Goal: Task Accomplishment & Management: Complete application form

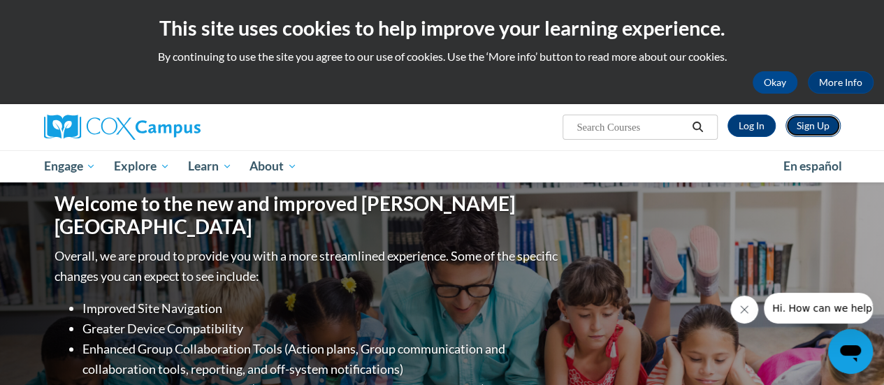
click at [822, 125] on link "Sign Up" at bounding box center [812, 126] width 55 height 22
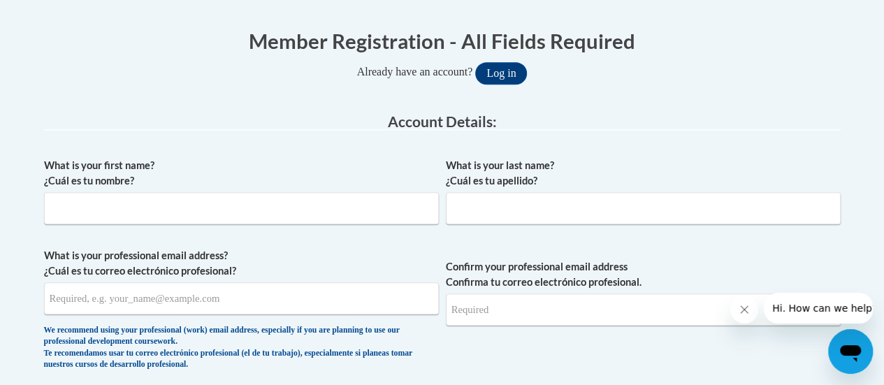
scroll to position [419, 0]
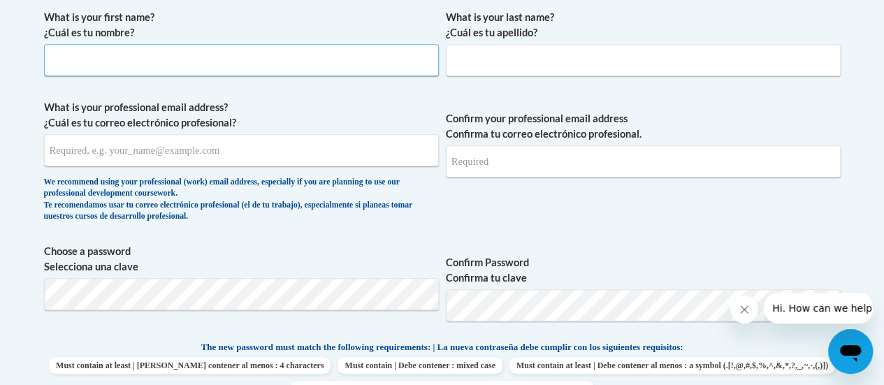
click at [286, 63] on input "What is your first name? ¿Cuál es tu nombre?" at bounding box center [241, 60] width 395 height 32
type input "Keonshay"
type input "[PERSON_NAME]"
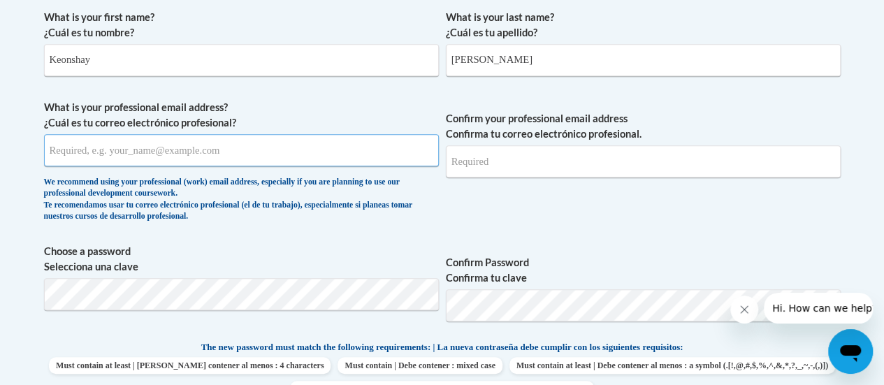
type input "keonshaywoods@gmail.com"
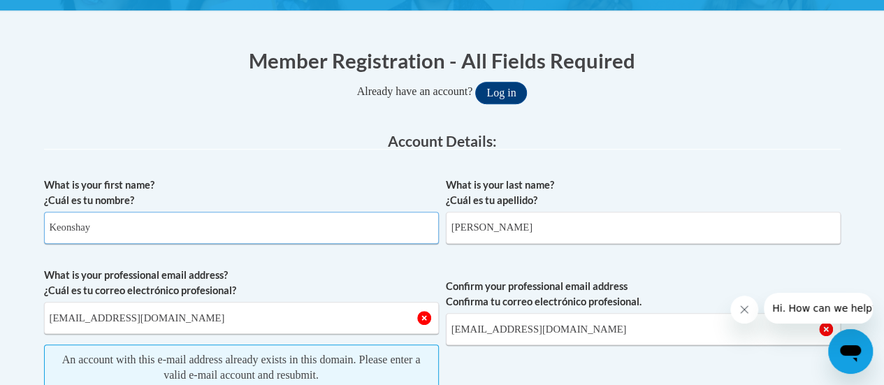
scroll to position [279, 0]
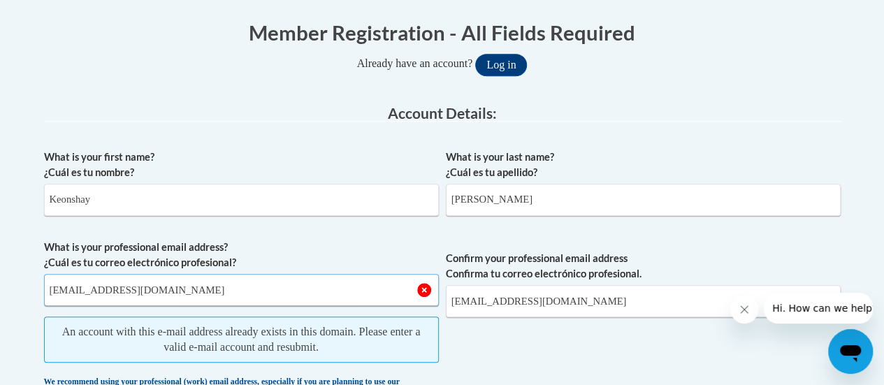
drag, startPoint x: 124, startPoint y: 293, endPoint x: 154, endPoint y: 296, distance: 29.4
click at [125, 293] on input "keonshaywoods@gmail.com" at bounding box center [241, 290] width 395 height 32
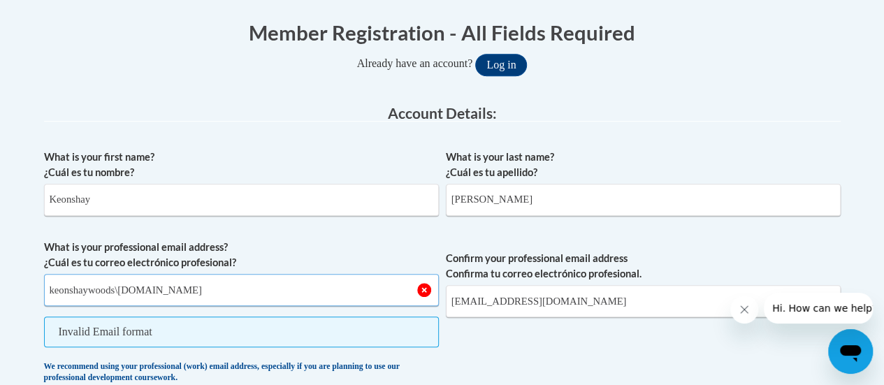
type input "keonshaywoods\gmail.com"
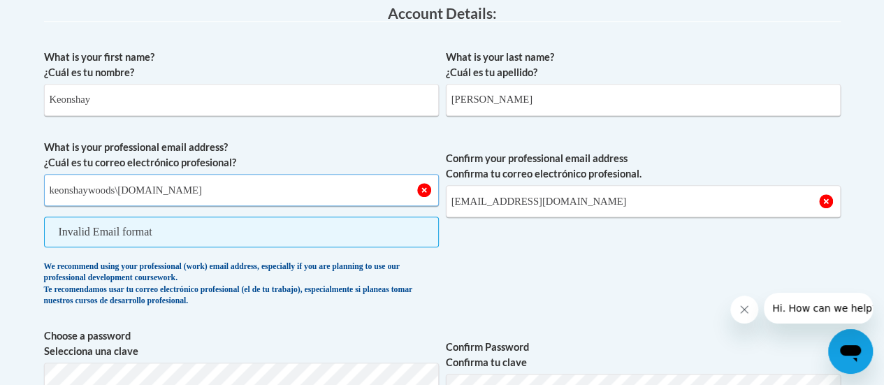
scroll to position [489, 0]
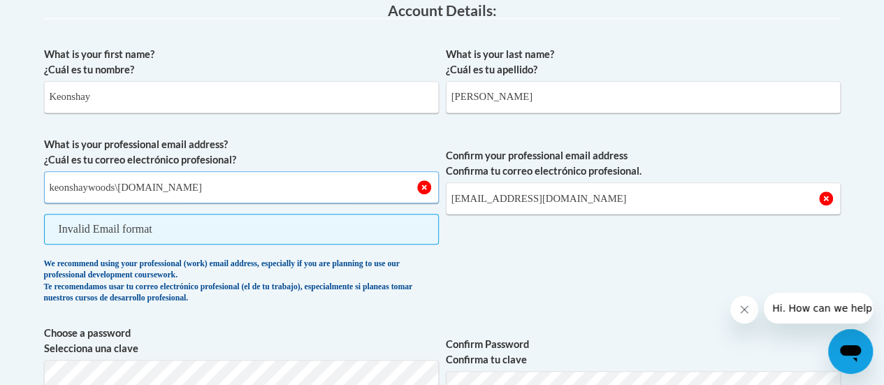
drag, startPoint x: 281, startPoint y: 82, endPoint x: 0, endPoint y: -12, distance: 296.0
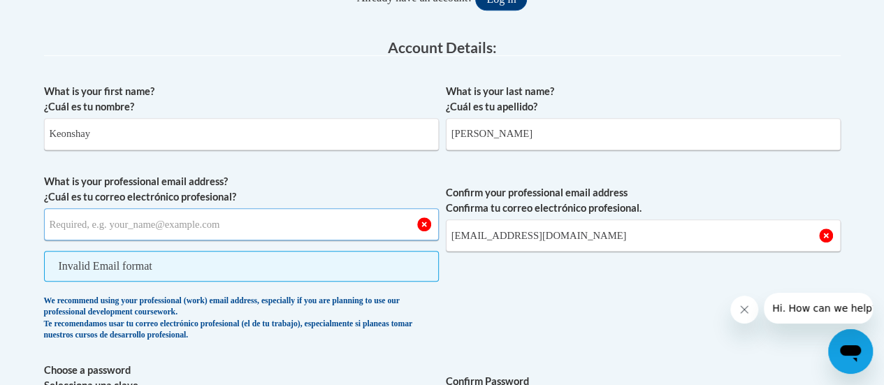
paste input "keonshay.woods@students.cau.edu"
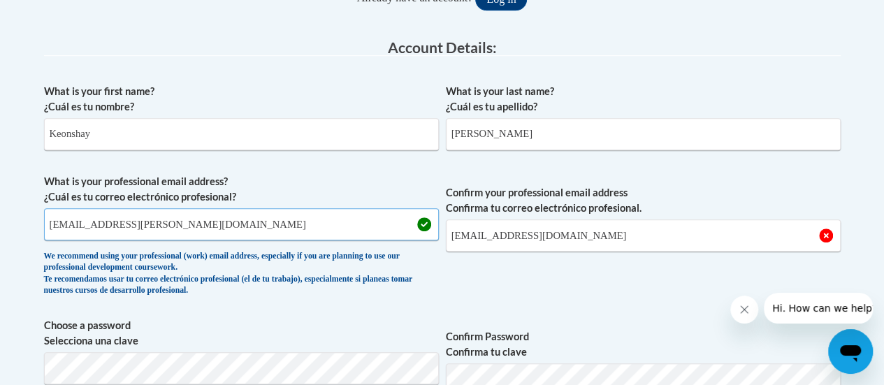
type input "keonshay.woods@students.cau.edu"
drag, startPoint x: 639, startPoint y: 237, endPoint x: 430, endPoint y: 218, distance: 209.0
click at [428, 222] on span "What is your professional email address? ¿Cuál es tu correo electrónico profesi…" at bounding box center [442, 238] width 796 height 129
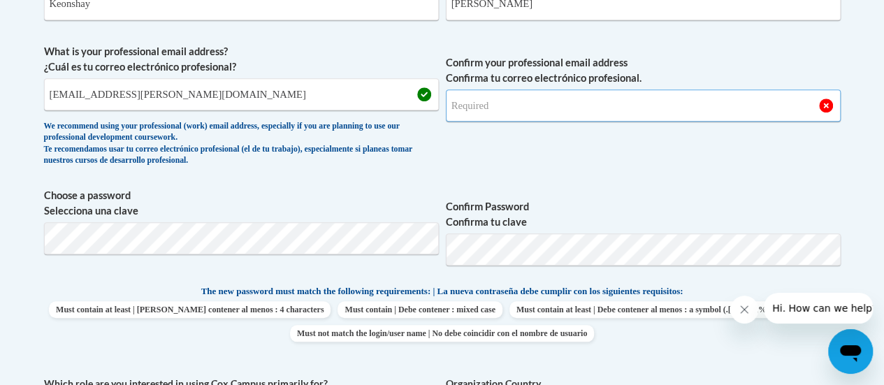
scroll to position [485, 0]
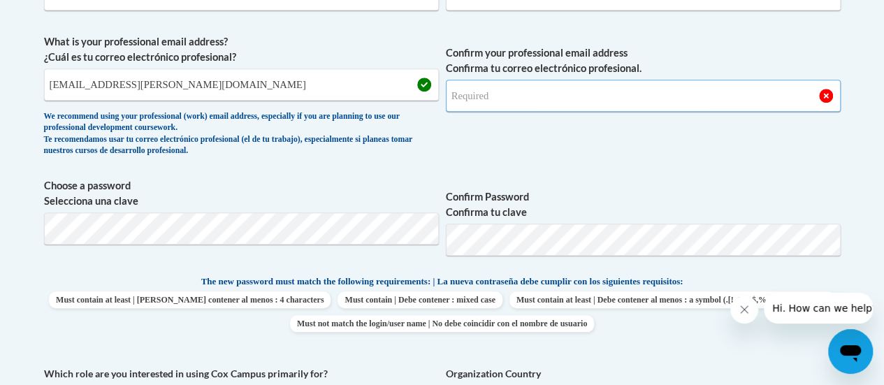
click at [570, 90] on input "Confirm your professional email address Confirma tu correo electrónico profesio…" at bounding box center [643, 96] width 395 height 32
drag, startPoint x: 166, startPoint y: 64, endPoint x: 54, endPoint y: 67, distance: 111.8
click at [6, 66] on body "This site uses cookies to help improve your learning experience. By continuing …" at bounding box center [442, 373] width 884 height 1716
click at [483, 99] on input "Confirm your professional email address Confirma tu correo electrónico profesio…" at bounding box center [643, 96] width 395 height 32
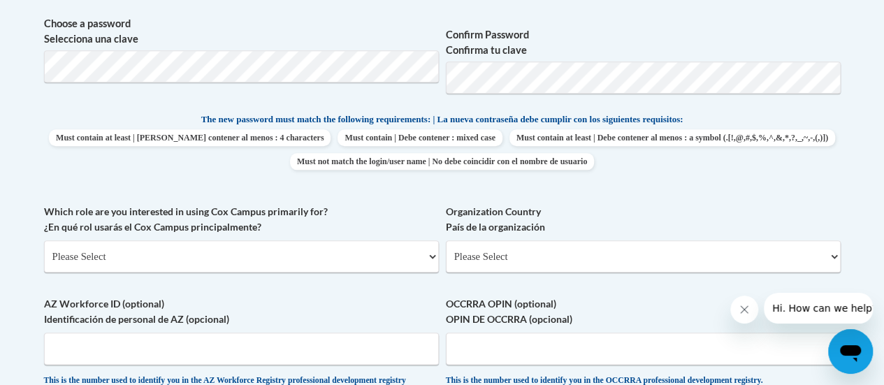
scroll to position [625, 0]
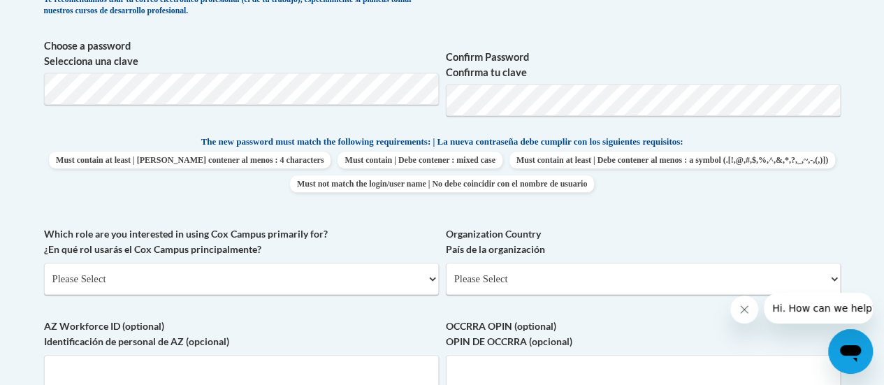
type input "keonshay.woods@students.cau.edu"
click at [152, 277] on select "Please Select College/University | Colegio/Universidad Community/Nonprofit Part…" at bounding box center [241, 279] width 395 height 32
select select "5a18ea06-2b54-4451-96f2-d152daf9eac5"
click at [44, 263] on select "Please Select College/University | Colegio/Universidad Community/Nonprofit Part…" at bounding box center [241, 279] width 395 height 32
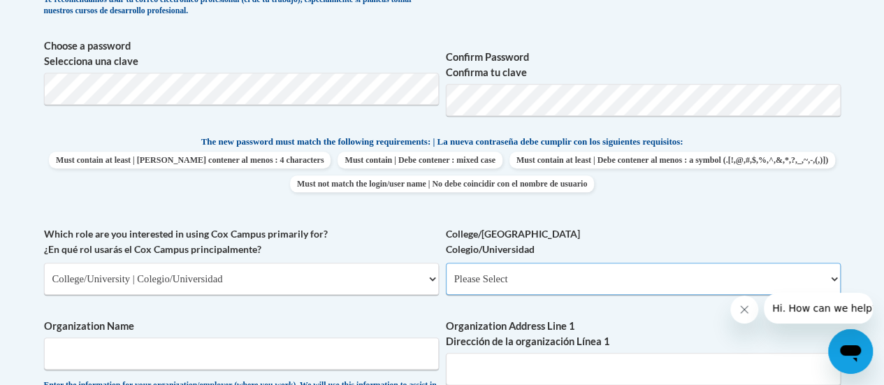
click at [532, 280] on select "Please Select College/University Staff | Empleado universitario College/Univers…" at bounding box center [643, 279] width 395 height 32
select select "99b32b07-cffc-426c-8bf6-0cd77760d84b"
click at [446, 263] on select "Please Select College/University Staff | Empleado universitario College/Univers…" at bounding box center [643, 279] width 395 height 32
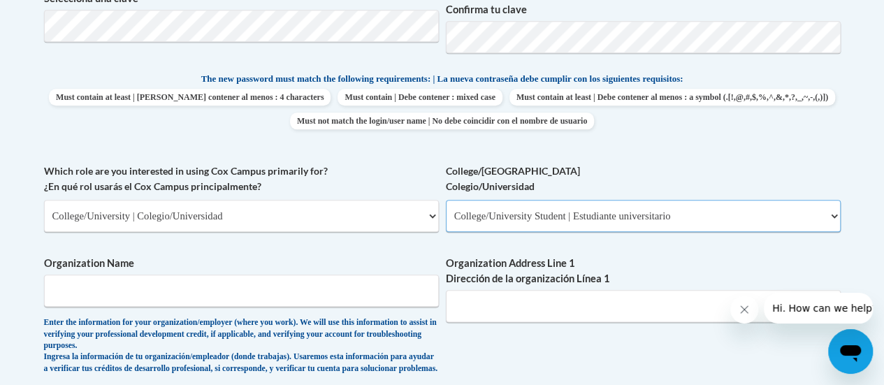
scroll to position [764, 0]
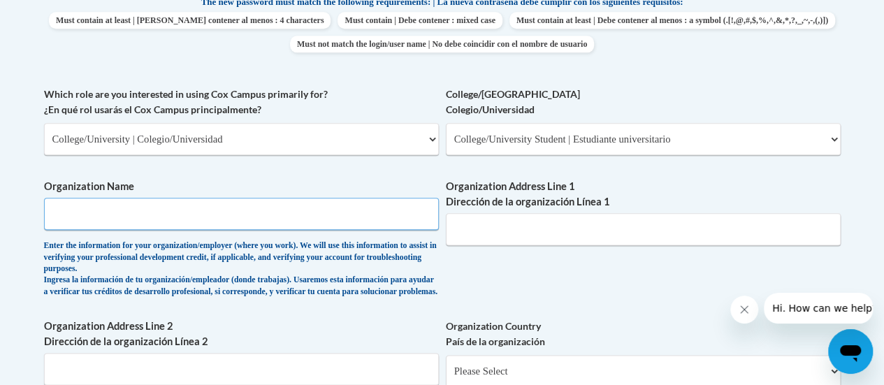
click at [313, 207] on input "Organization Name" at bounding box center [241, 214] width 395 height 32
type input "Clark Atlanta University"
click at [555, 227] on input "Organization Address Line 1 Dirección de la organización Línea 1" at bounding box center [643, 229] width 395 height 32
drag, startPoint x: 647, startPoint y: 180, endPoint x: 720, endPoint y: 8, distance: 186.6
click at [653, 168] on div "What is your first name? ¿Cuál es tu nombre? Keonshay What is your last name? ¿…" at bounding box center [442, 98] width 796 height 881
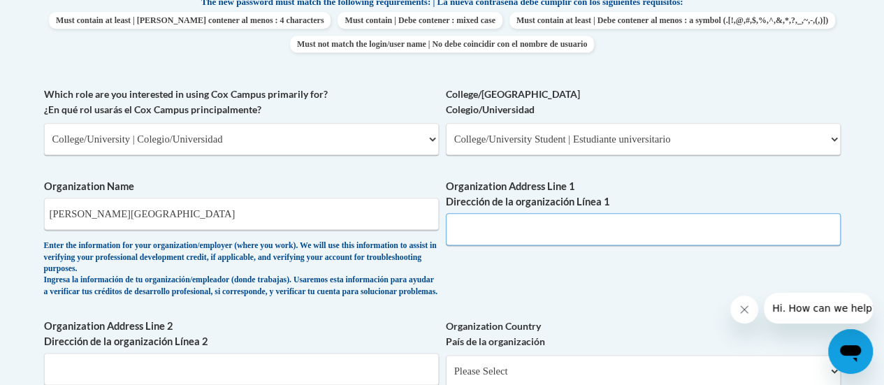
click at [496, 220] on input "Organization Address Line 1 Dirección de la organización Línea 1" at bounding box center [643, 229] width 395 height 32
paste input "223 James P Brawley Dr SW, Atlanta, GA 30314"
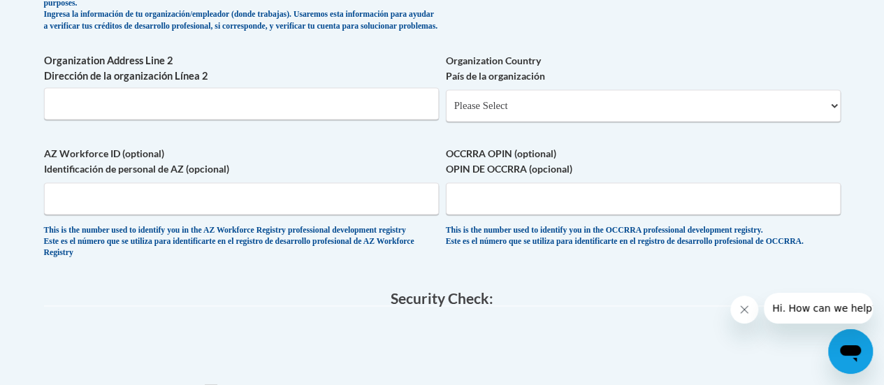
scroll to position [1183, 0]
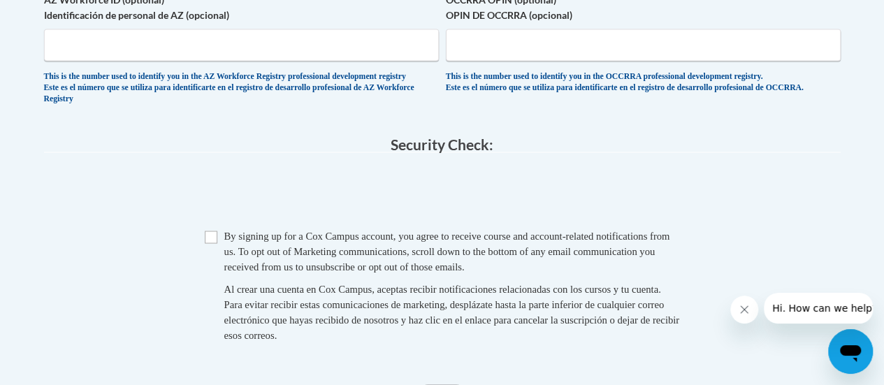
type input "223 James P Brawley Dr SW, Atlanta, GA 30314"
click at [205, 243] on input "Checkbox" at bounding box center [211, 237] width 13 height 13
checkbox input "true"
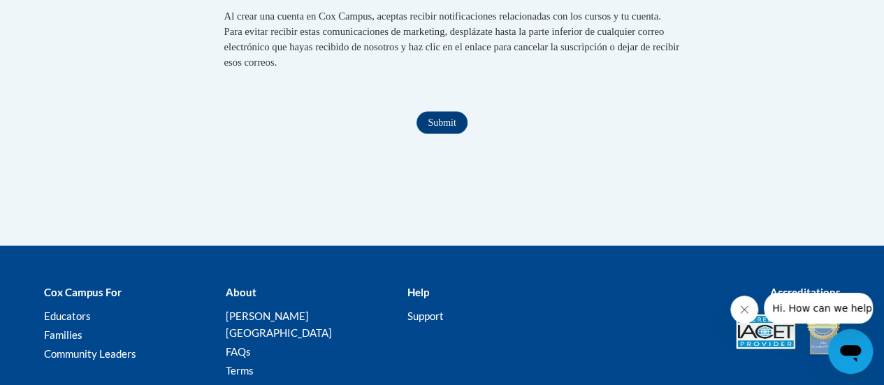
scroll to position [1463, 0]
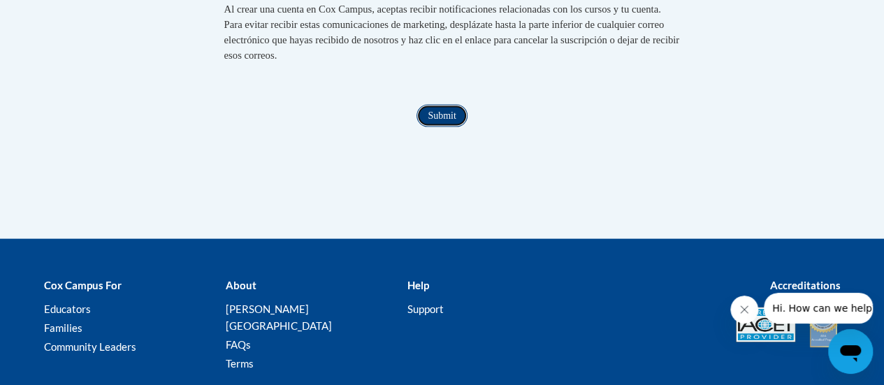
click at [435, 127] on input "Submit" at bounding box center [441, 116] width 50 height 22
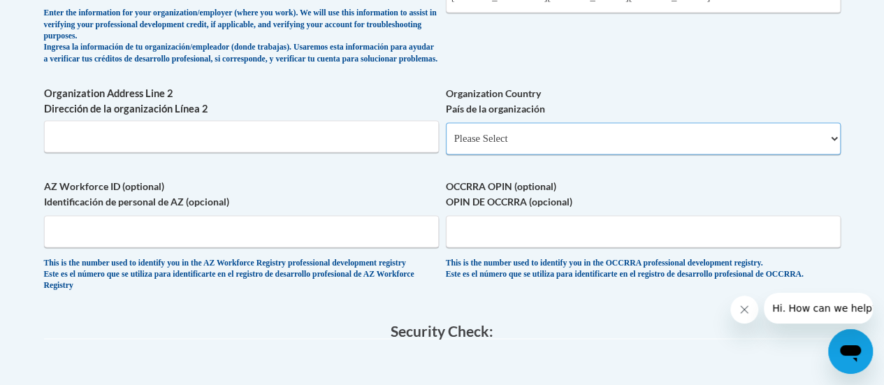
scroll to position [991, 0]
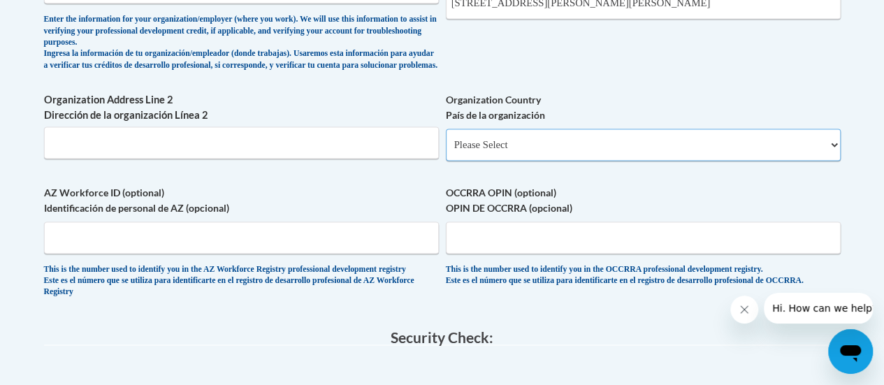
click at [498, 157] on select "Please Select United States | Estados Unidos Outside of the United States | Fue…" at bounding box center [643, 145] width 395 height 32
select select "ad49bcad-a171-4b2e-b99c-48b446064914"
click at [446, 140] on select "Please Select United States | Estados Unidos Outside of the United States | Fue…" at bounding box center [643, 145] width 395 height 32
select select
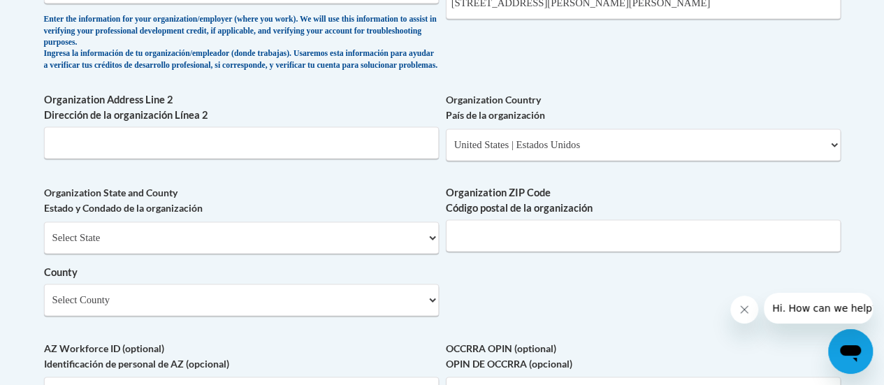
click at [595, 108] on label "Organization Country País de la organización" at bounding box center [643, 107] width 395 height 31
click at [595, 129] on select "Please Select United States | Estados Unidos Outside of the United States | Fue…" at bounding box center [643, 145] width 395 height 32
click at [340, 244] on select "Select State Alabama Alaska Arizona Arkansas California Colorado Connecticut De…" at bounding box center [241, 237] width 395 height 32
select select "Georgia"
click at [44, 232] on select "Select State Alabama Alaska Arizona Arkansas California Colorado Connecticut De…" at bounding box center [241, 237] width 395 height 32
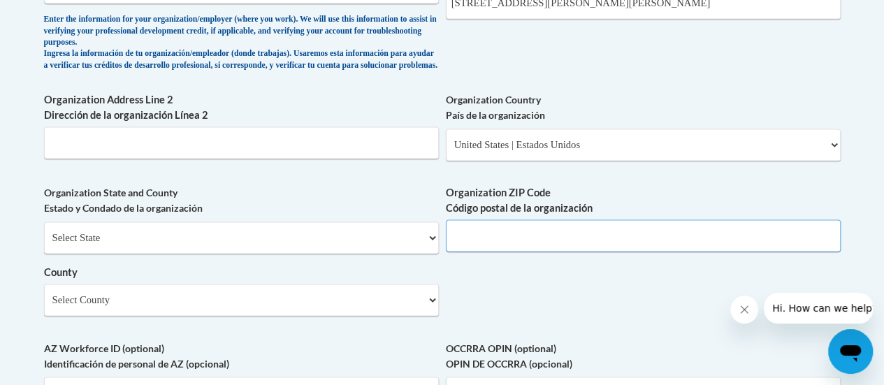
click at [516, 241] on input "Organization ZIP Code Código postal de la organización" at bounding box center [643, 235] width 395 height 32
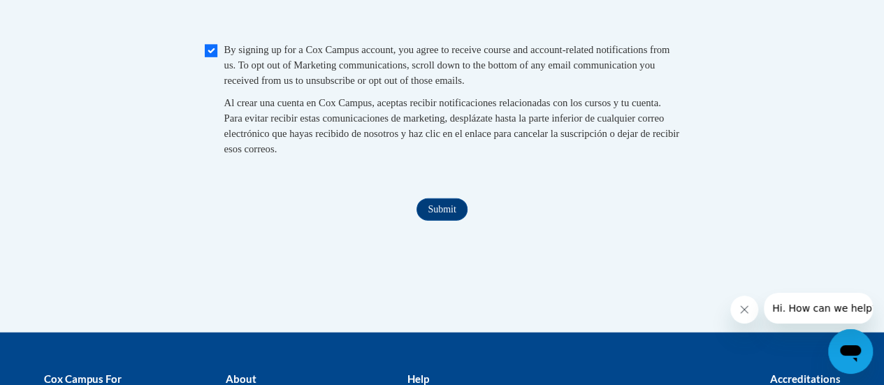
scroll to position [1577, 0]
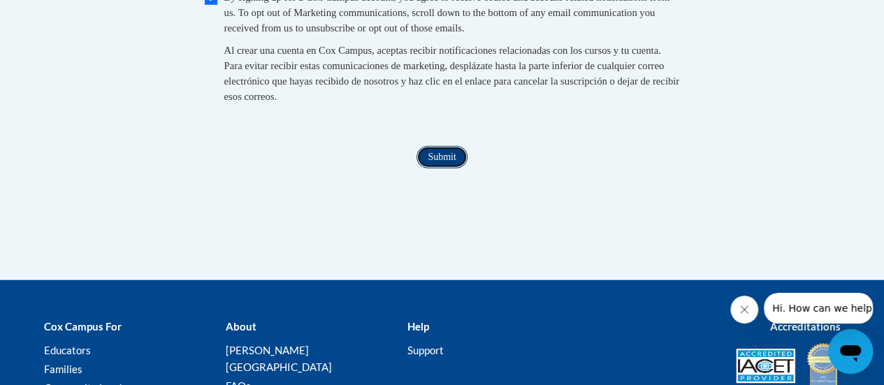
click at [442, 168] on input "Submit" at bounding box center [441, 157] width 50 height 22
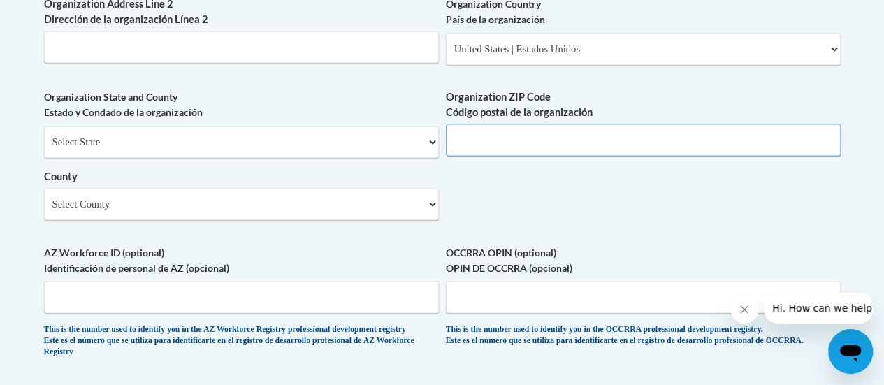
scroll to position [1081, 0]
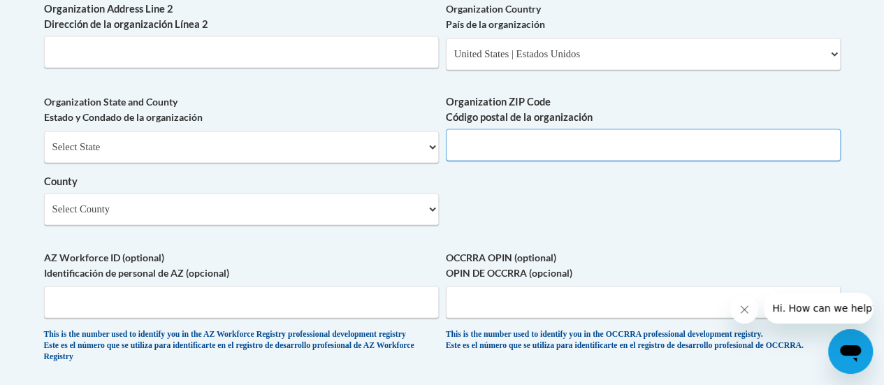
click at [504, 156] on input "Organization ZIP Code Código postal de la organización" at bounding box center [643, 145] width 395 height 32
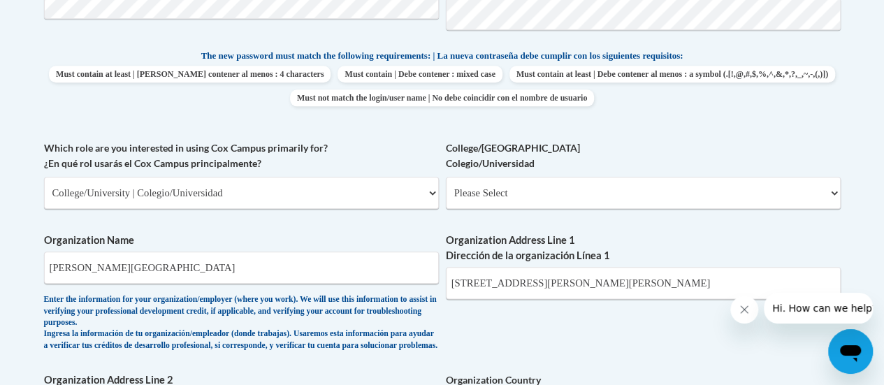
scroll to position [732, 0]
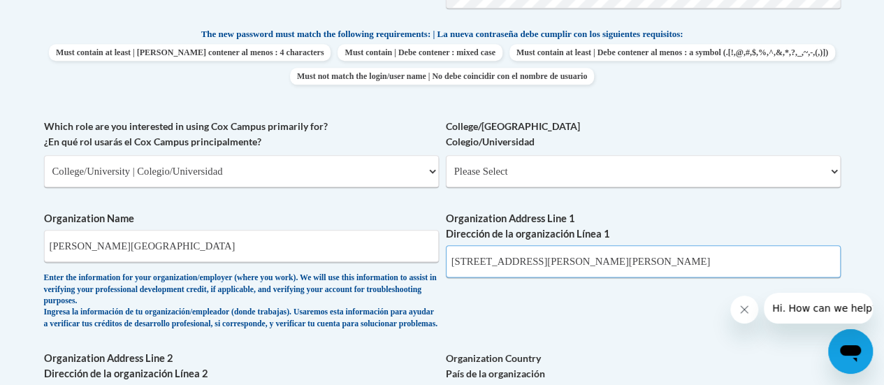
drag, startPoint x: 676, startPoint y: 258, endPoint x: 641, endPoint y: 263, distance: 35.2
click at [641, 263] on input "223 James P Brawley Dr SW, Atlanta, GA 30314" at bounding box center [643, 261] width 395 height 32
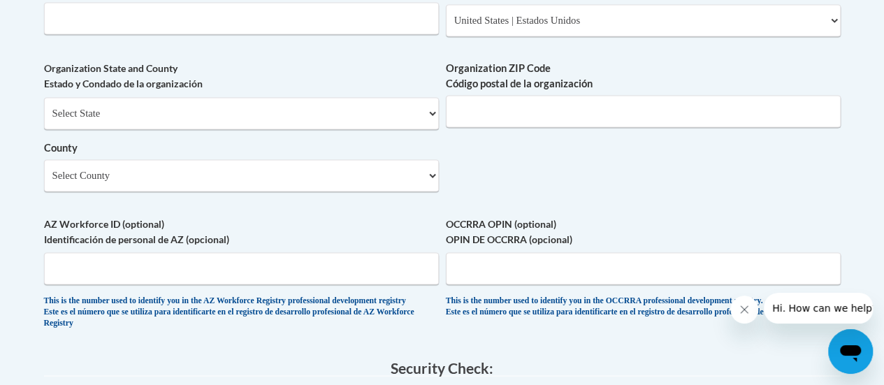
scroll to position [1095, 0]
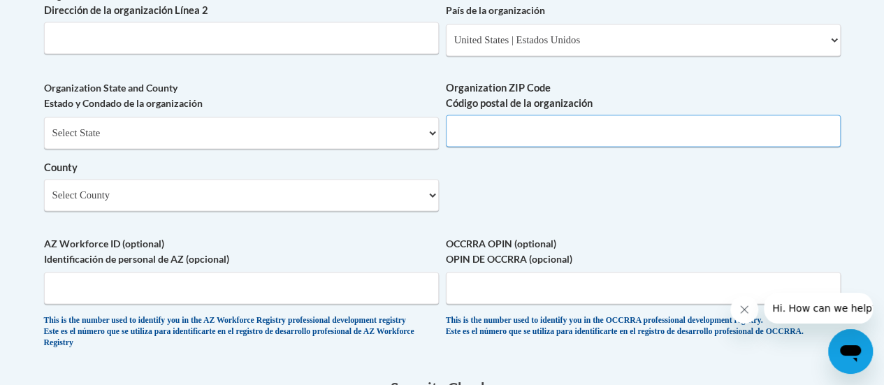
click at [474, 128] on input "Organization ZIP Code Código postal de la organización" at bounding box center [643, 131] width 395 height 32
paste input "30314"
type input "30314"
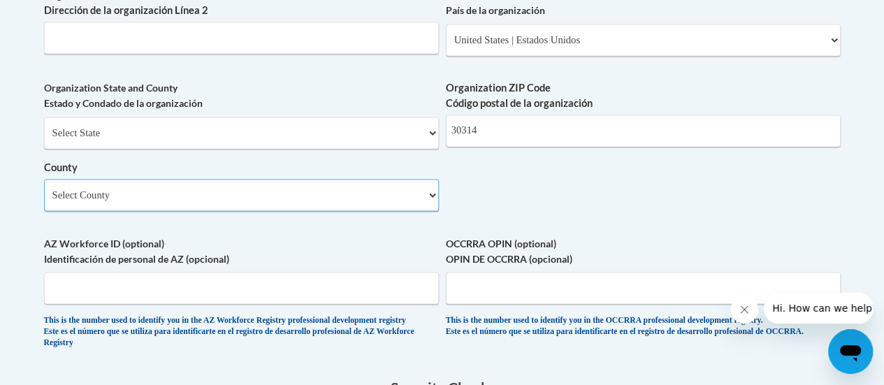
click at [348, 211] on select "Select County Appling Atkinson Bacon Baker Baldwin Banks Barrow Bartow Ben Hill…" at bounding box center [241, 195] width 395 height 32
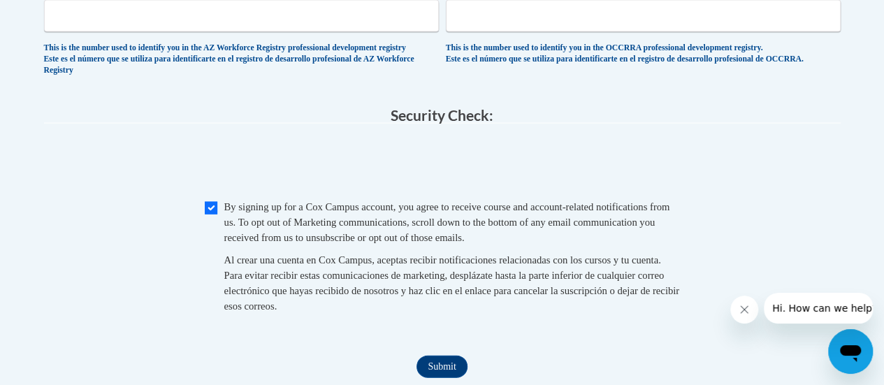
scroll to position [1507, 0]
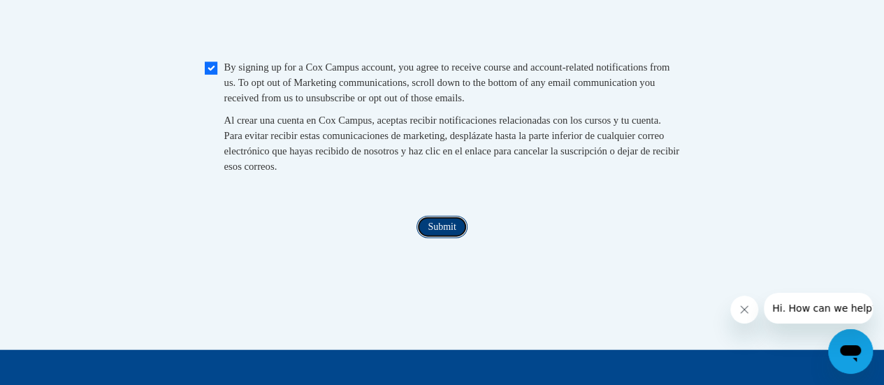
click at [437, 238] on input "Submit" at bounding box center [441, 227] width 50 height 22
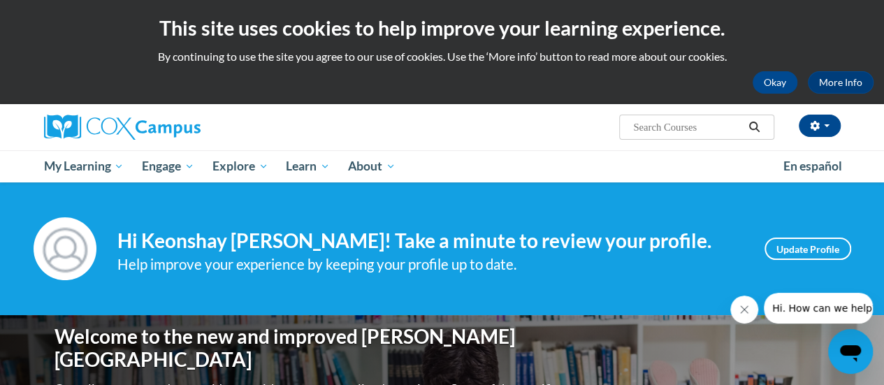
click at [717, 122] on input "Search..." at bounding box center [688, 127] width 112 height 17
